Goal: Task Accomplishment & Management: Manage account settings

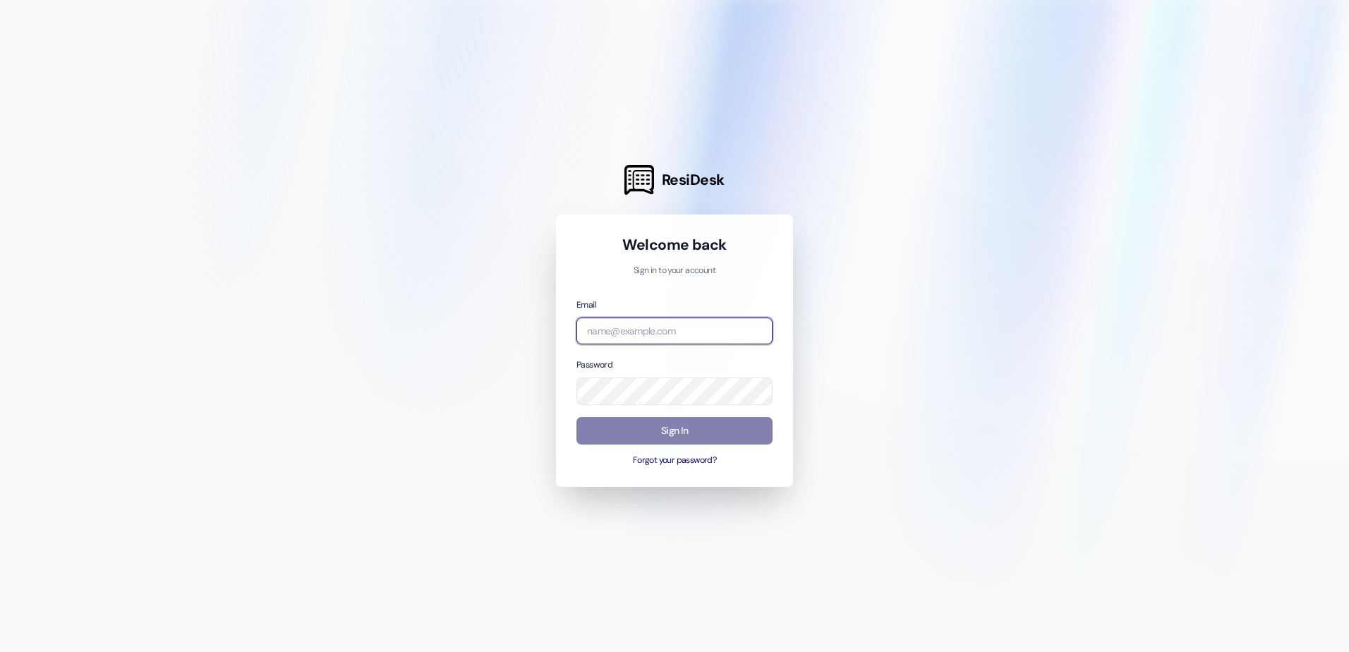
click at [710, 333] on input "email" at bounding box center [674, 331] width 196 height 28
type input "[PERSON_NAME][EMAIL_ADDRESS][PERSON_NAME][DOMAIN_NAME]"
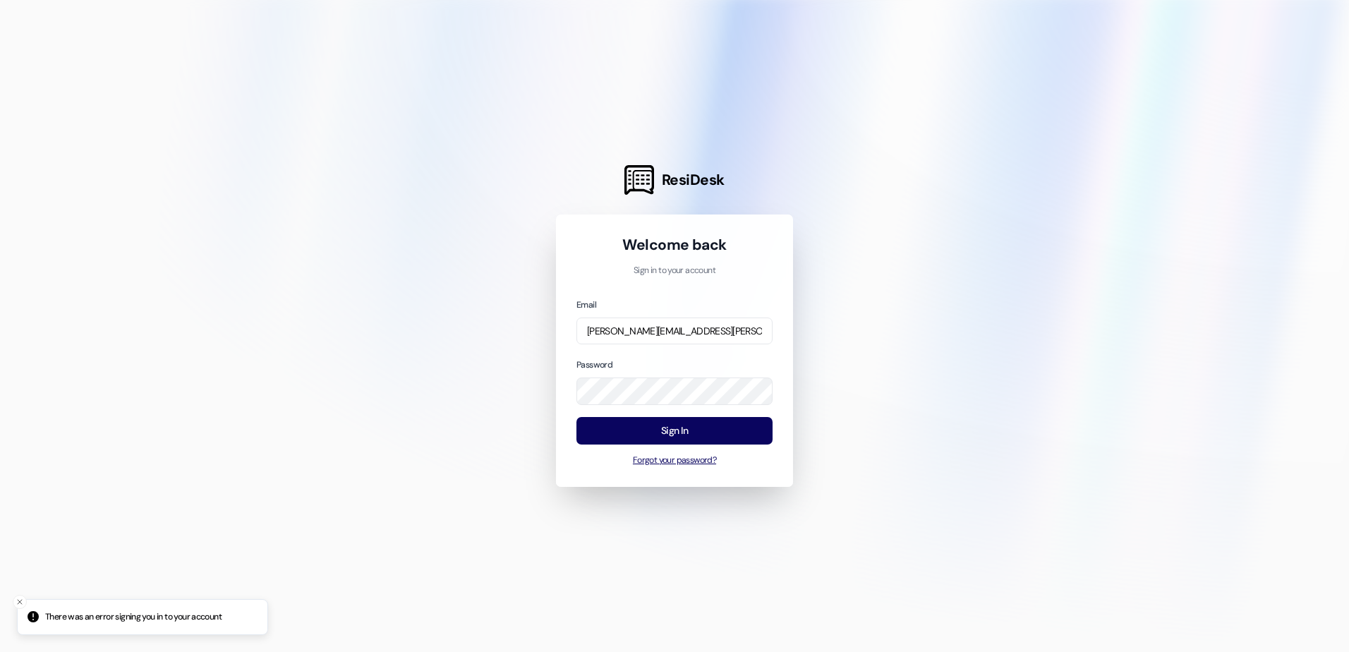
click at [686, 457] on button "Forgot your password?" at bounding box center [674, 460] width 196 height 13
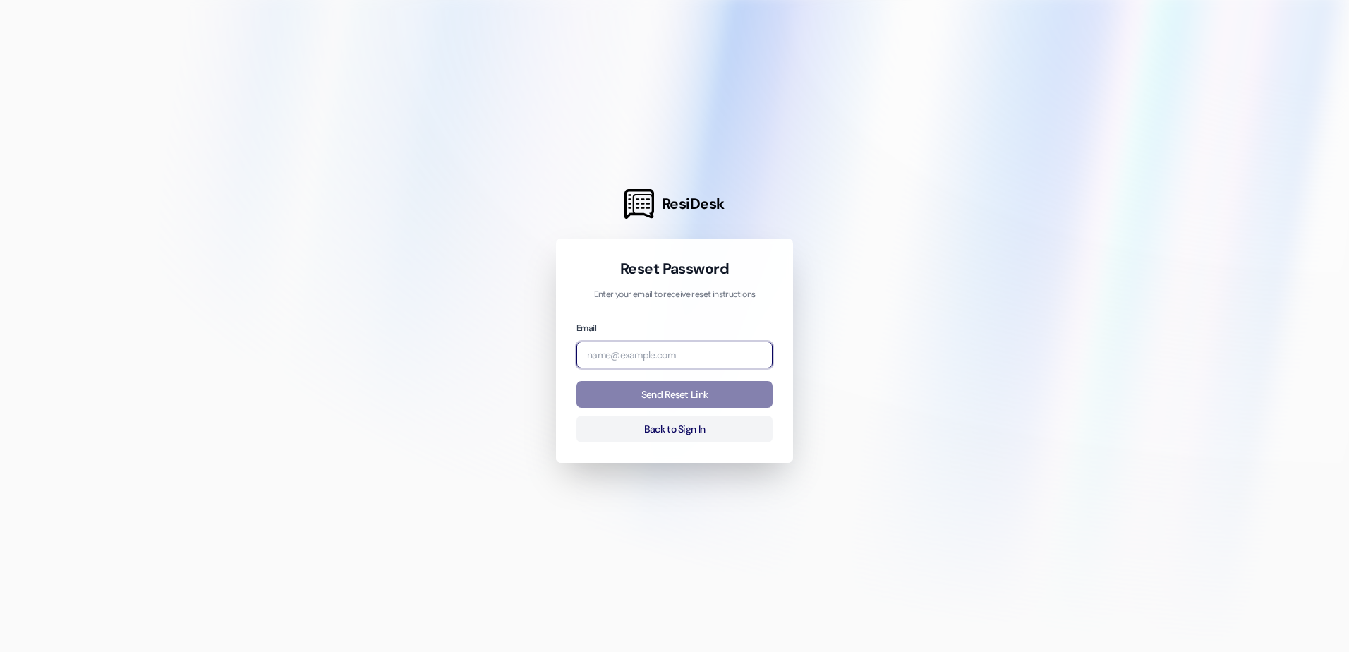
click at [689, 344] on input "email" at bounding box center [674, 355] width 196 height 28
type input "[PERSON_NAME][EMAIL_ADDRESS][PERSON_NAME][DOMAIN_NAME]"
click at [591, 398] on button "Send Reset Link" at bounding box center [674, 395] width 196 height 28
click at [689, 385] on button "Send Reset Link" at bounding box center [674, 395] width 196 height 28
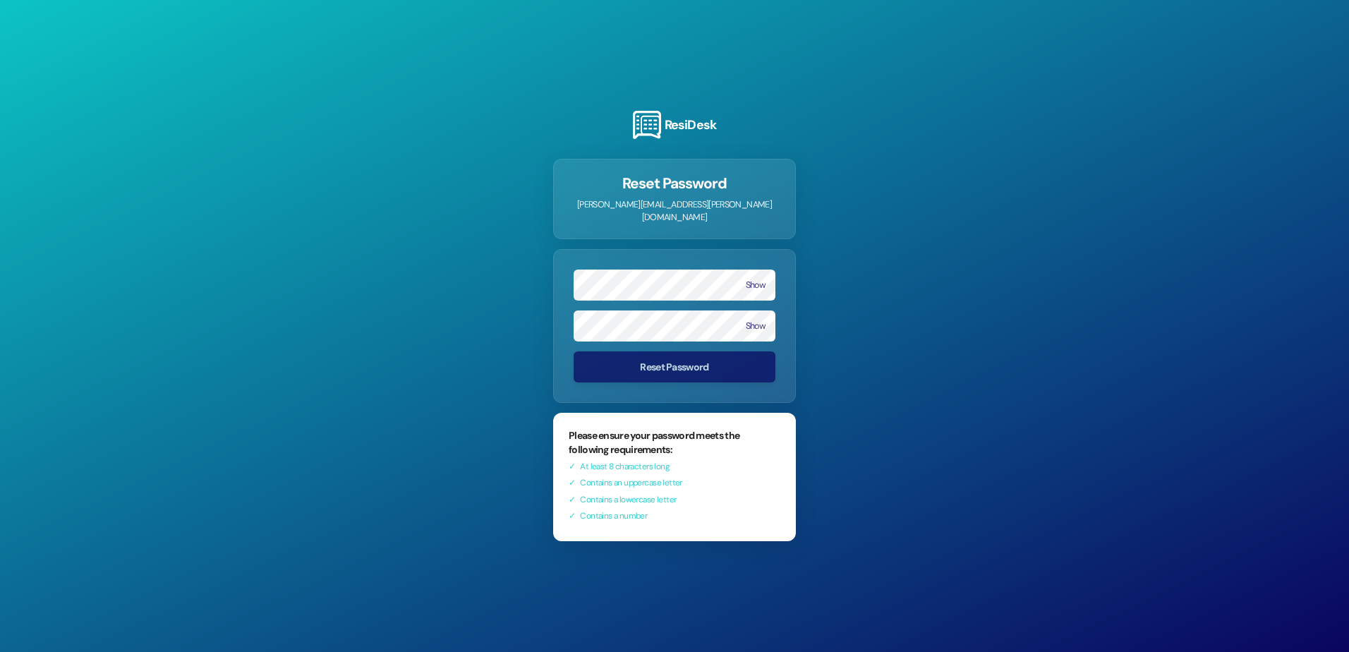
click at [668, 302] on form "Show Show Reset Password" at bounding box center [674, 326] width 243 height 154
click at [755, 280] on button "Show" at bounding box center [756, 285] width 20 height 10
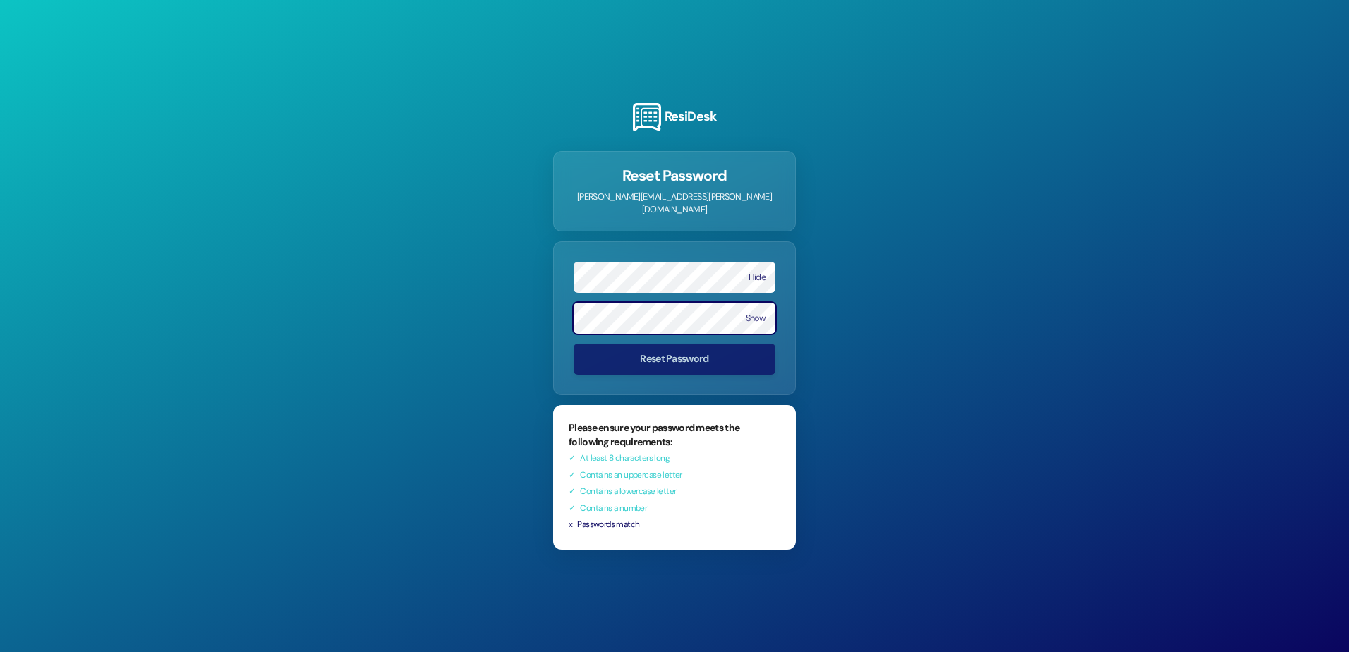
click at [220, 257] on div "ResiDesk Reset Password natasha.estrada@atlasaptliving.com Hide Show Reset Pass…" at bounding box center [674, 326] width 1349 height 652
click at [644, 363] on button "Reset Password" at bounding box center [675, 358] width 202 height 31
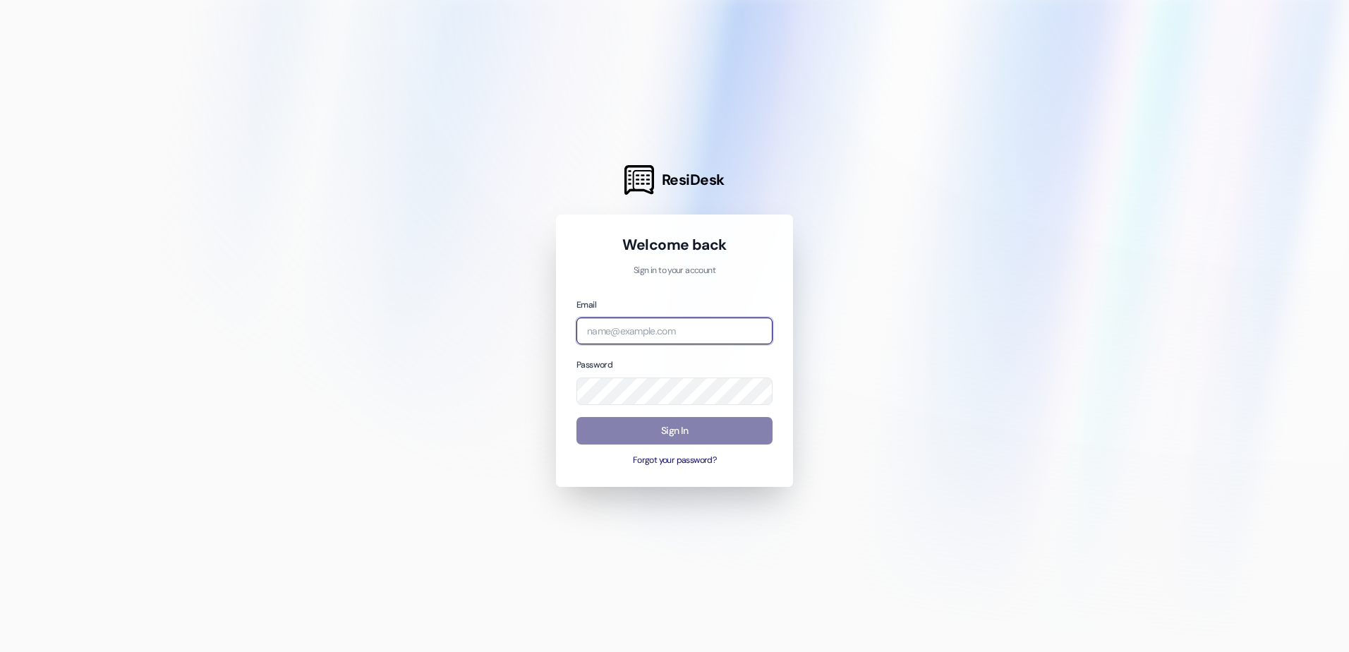
drag, startPoint x: 684, startPoint y: 339, endPoint x: 680, endPoint y: 324, distance: 16.1
click at [683, 339] on input "email" at bounding box center [674, 331] width 196 height 28
type input "[PERSON_NAME][EMAIL_ADDRESS][PERSON_NAME][DOMAIN_NAME]"
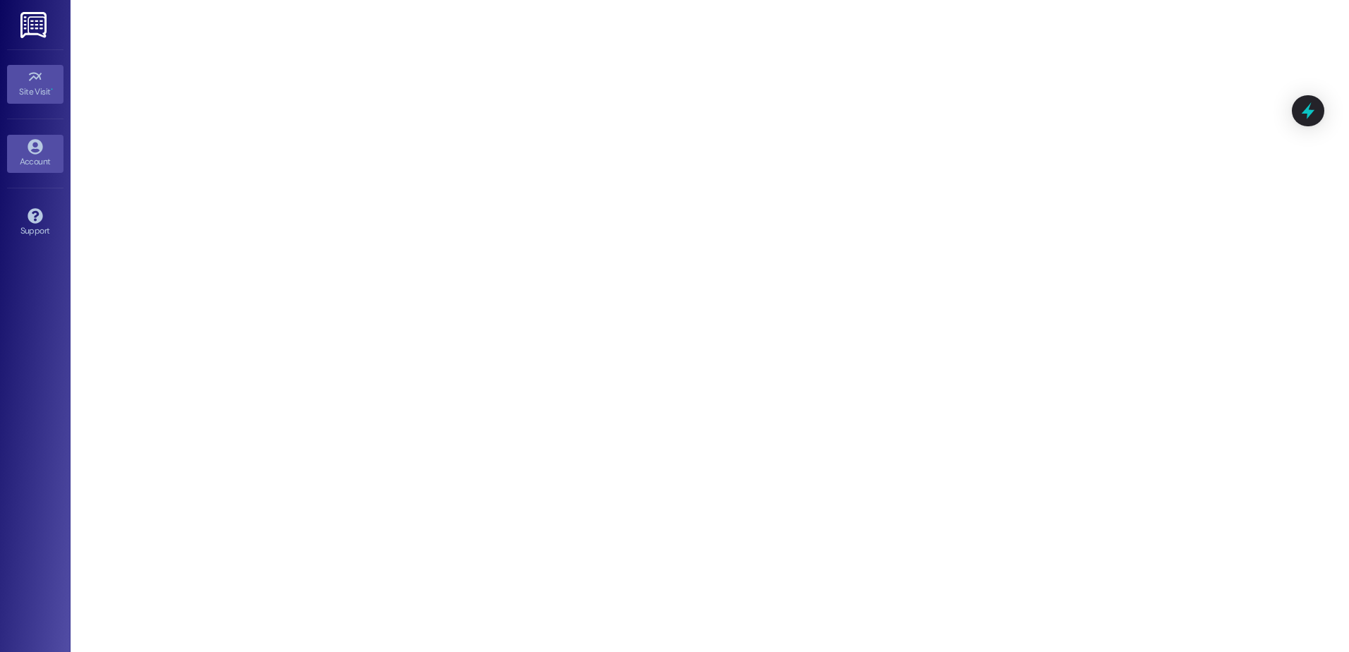
click at [20, 157] on div "Account" at bounding box center [35, 162] width 71 height 14
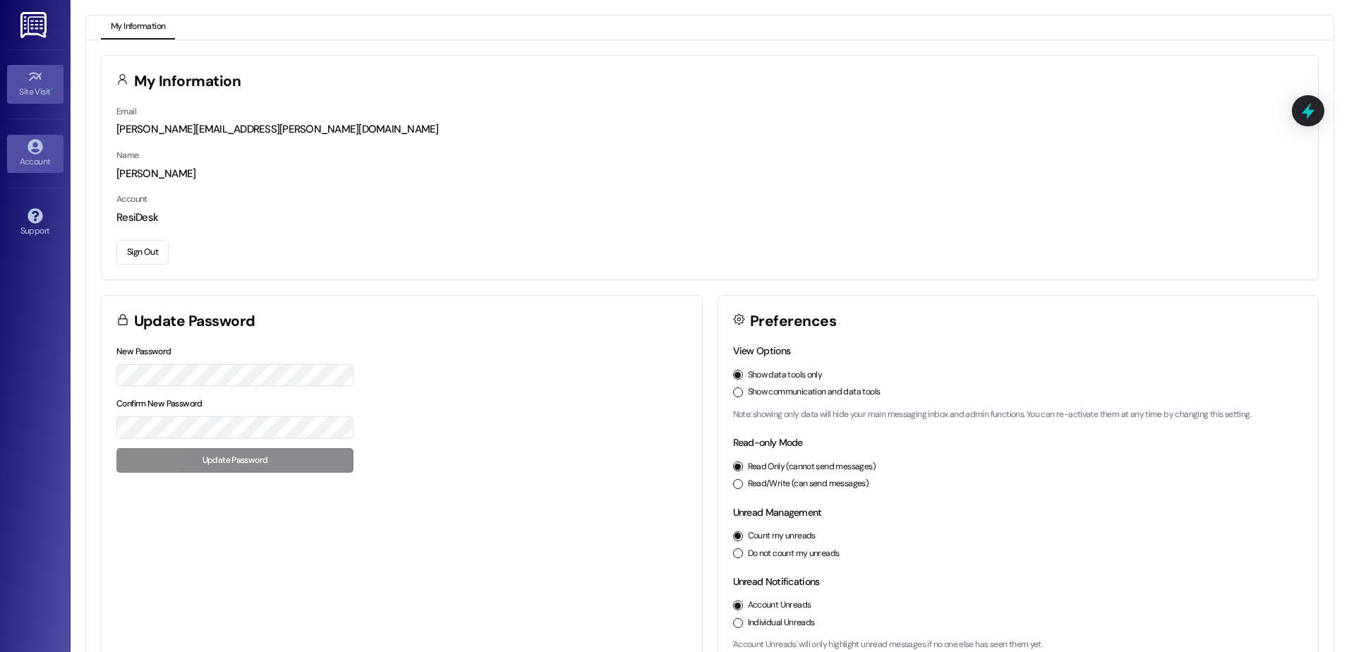
click at [45, 85] on div "Site Visit •" at bounding box center [35, 92] width 71 height 14
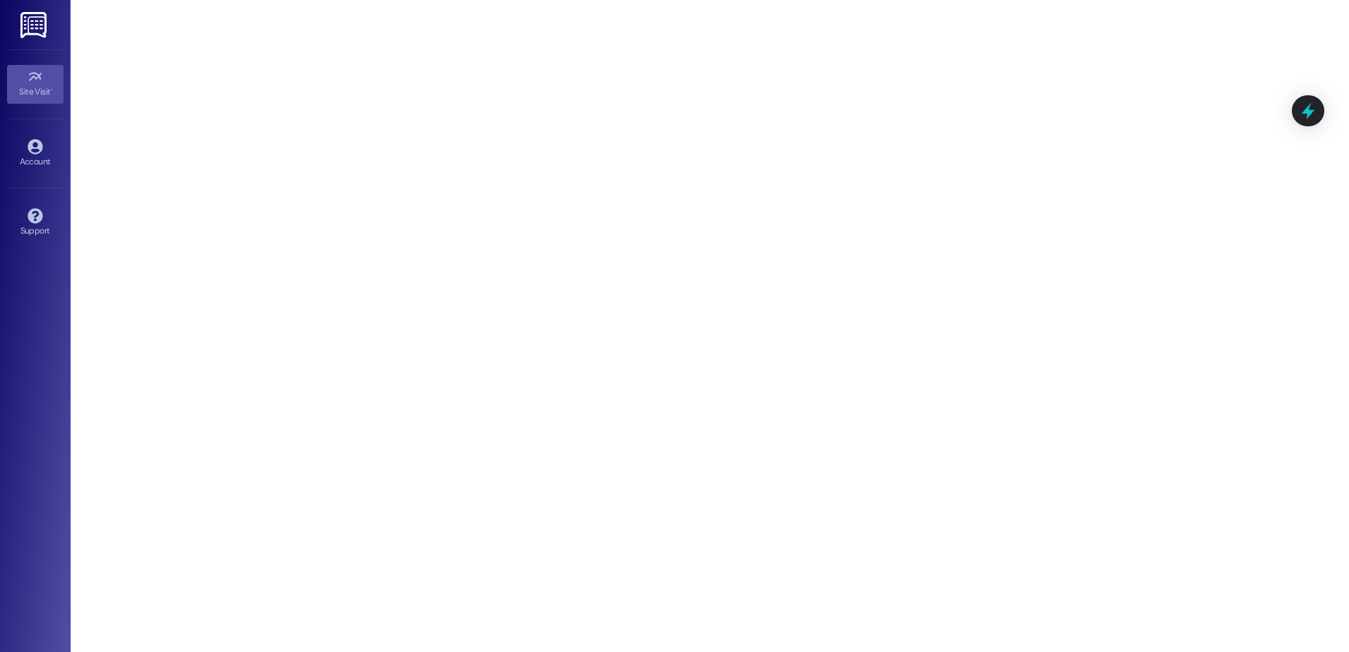
click at [28, 23] on img at bounding box center [34, 25] width 29 height 26
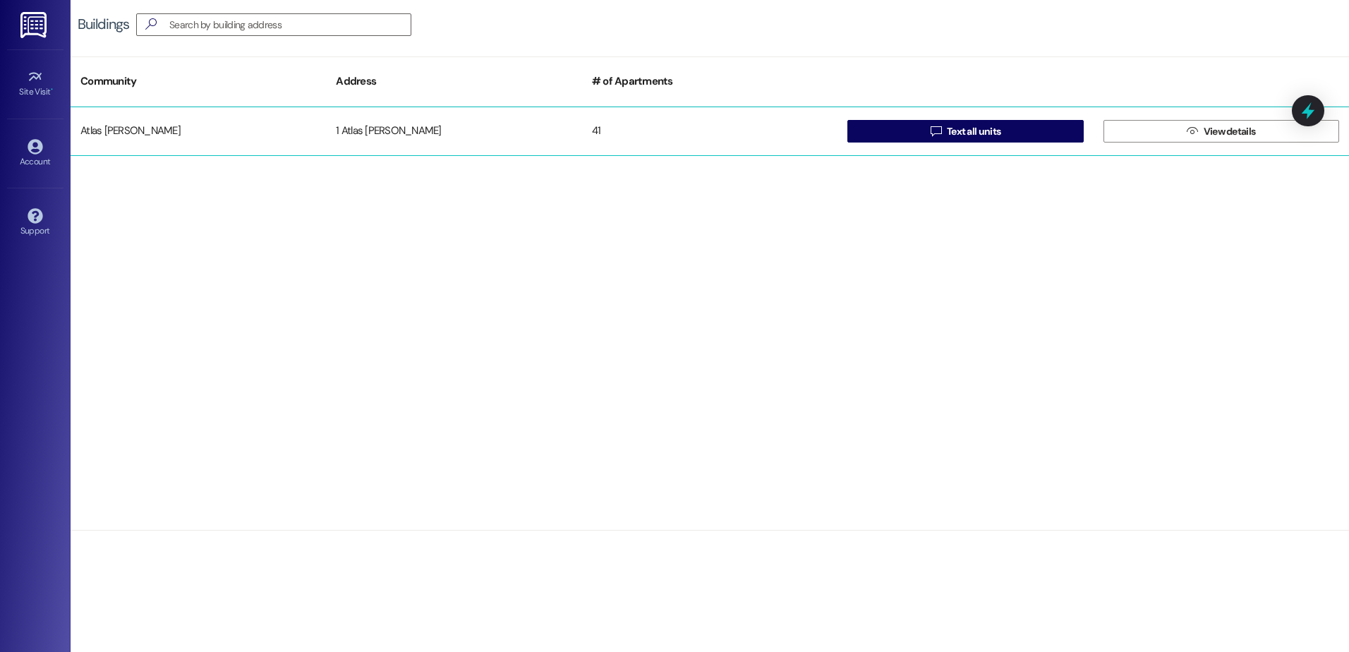
click at [369, 130] on div "1 Atlas Alvarado" at bounding box center [453, 131] width 255 height 28
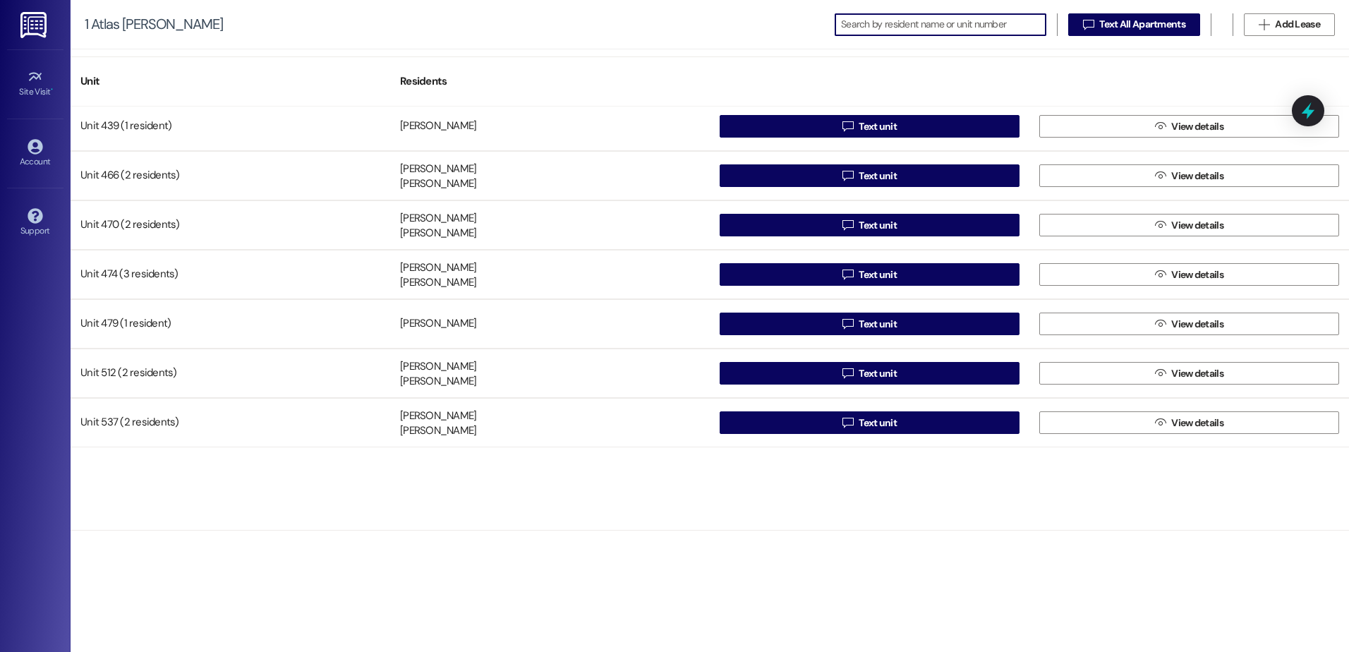
scroll to position [988, 0]
